Goal: Transaction & Acquisition: Purchase product/service

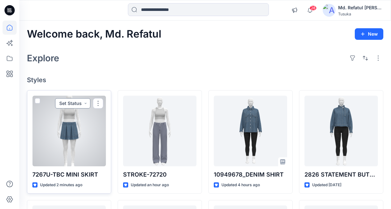
click at [82, 101] on button "Set Status" at bounding box center [72, 103] width 35 height 10
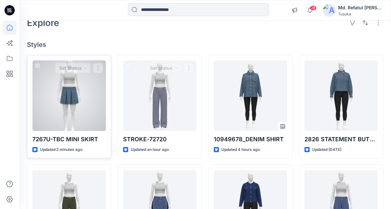
scroll to position [96, 0]
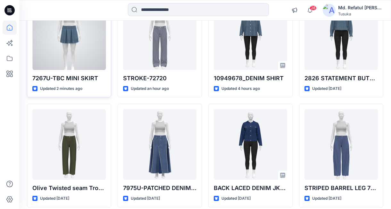
click at [73, 46] on div at bounding box center [68, 34] width 73 height 70
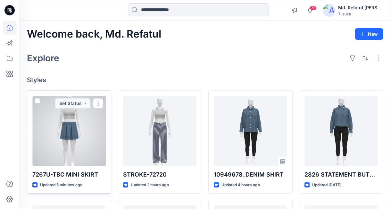
click at [71, 123] on div at bounding box center [68, 130] width 73 height 70
